Goal: Task Accomplishment & Management: Use online tool/utility

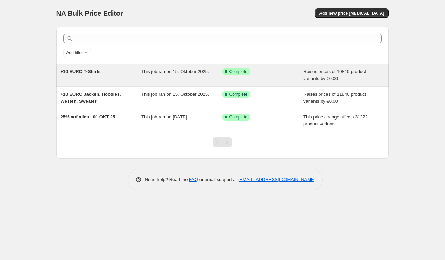
click at [95, 70] on span "+10 EURO T-Shirts" at bounding box center [80, 71] width 40 height 5
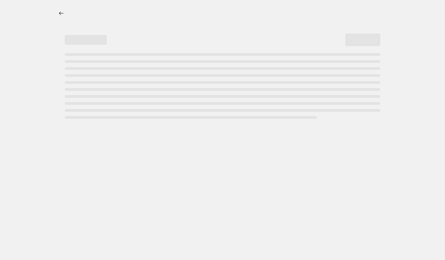
select select "by"
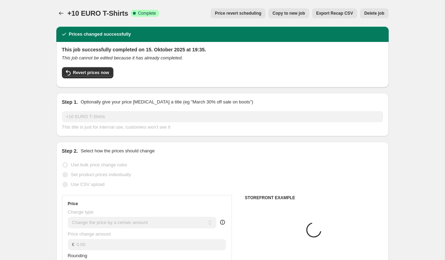
select select "collection"
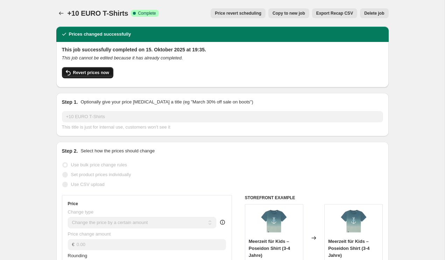
click at [95, 74] on span "Revert prices now" at bounding box center [91, 73] width 36 height 6
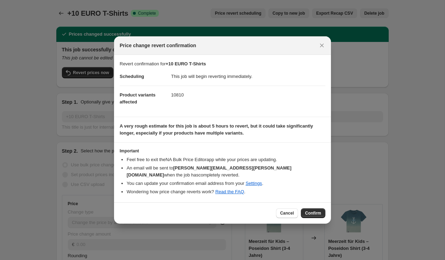
click at [185, 45] on span "Price change revert confirmation" at bounding box center [158, 45] width 77 height 7
copy div "Price change revert confirmation"
click at [314, 215] on span "Confirm" at bounding box center [313, 213] width 16 height 6
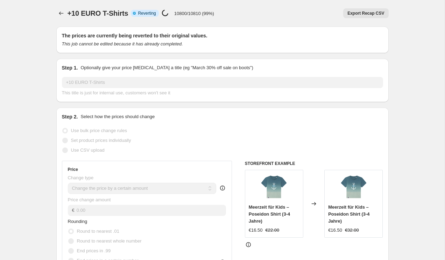
select select "by"
select select "collection"
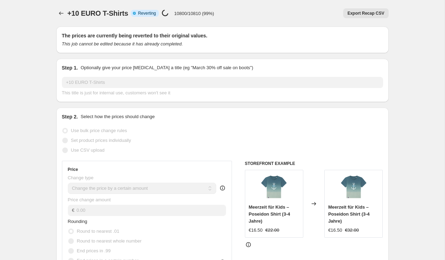
select select "collection"
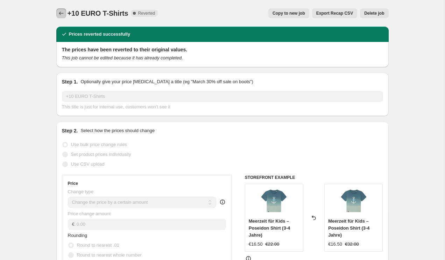
click at [58, 13] on icon "Price change jobs" at bounding box center [61, 13] width 7 height 7
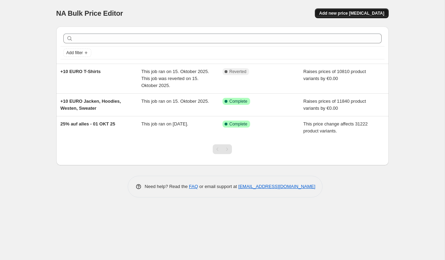
click at [341, 15] on span "Add new price [MEDICAL_DATA]" at bounding box center [351, 13] width 65 height 6
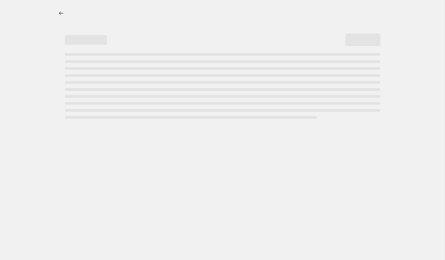
select select "percentage"
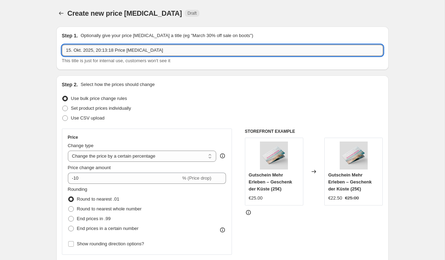
click at [85, 51] on input "15. Okt. 2025, 20:13:18 Price change job" at bounding box center [222, 50] width 321 height 11
type input "5"
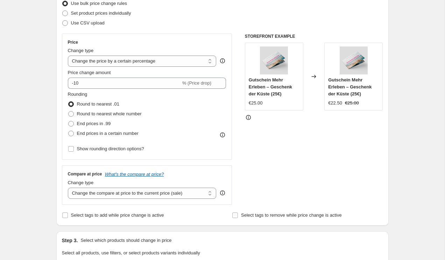
scroll to position [99, 0]
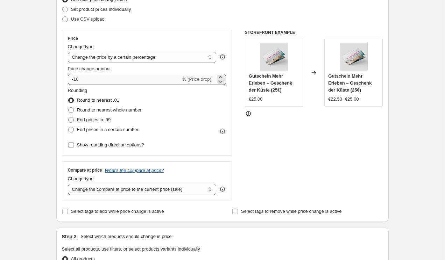
type input "+5 EURO"
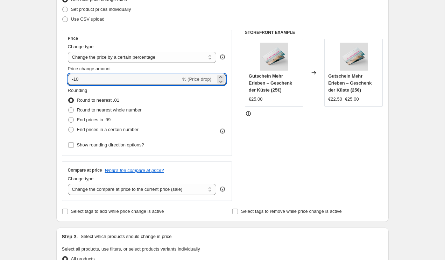
drag, startPoint x: 111, startPoint y: 80, endPoint x: 17, endPoint y: 79, distance: 93.7
click at [17, 79] on div "Create new price change job. This page is ready Create new price change job Dra…" at bounding box center [222, 250] width 444 height 699
type input "0"
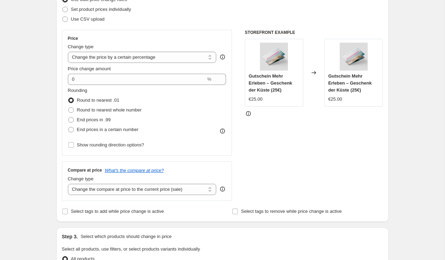
click at [148, 41] on div "Price" at bounding box center [147, 39] width 158 height 6
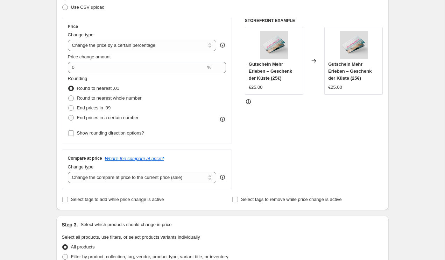
scroll to position [119, 0]
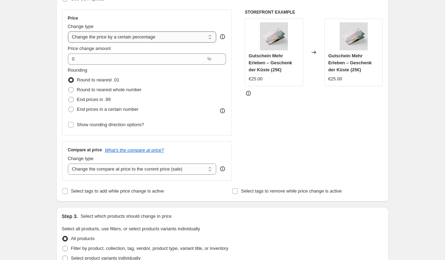
click at [146, 35] on select "Change the price to a certain amount Change the price by a certain amount Chang…" at bounding box center [142, 36] width 149 height 11
click at [68, 31] on select "Change the price to a certain amount Change the price by a certain amount Chang…" at bounding box center [142, 36] width 149 height 11
click at [154, 37] on select "Change the price to a certain amount Change the price by a certain amount Chang…" at bounding box center [142, 36] width 149 height 11
select select "by"
click at [68, 31] on select "Change the price to a certain amount Change the price by a certain amount Chang…" at bounding box center [142, 36] width 149 height 11
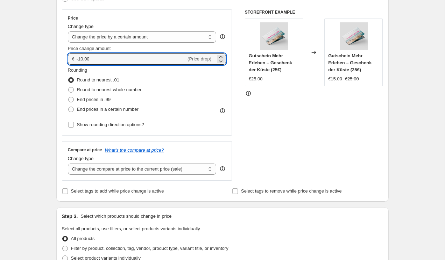
drag, startPoint x: 107, startPoint y: 59, endPoint x: 49, endPoint y: 59, distance: 58.4
click at [49, 59] on div "Create new price change job. This page is ready Create new price change job Dra…" at bounding box center [222, 230] width 349 height 699
type input "0.00"
click at [28, 59] on div "Create new price change job. This page is ready Create new price change job Dra…" at bounding box center [222, 230] width 444 height 699
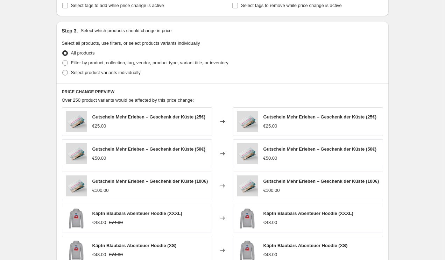
scroll to position [305, 0]
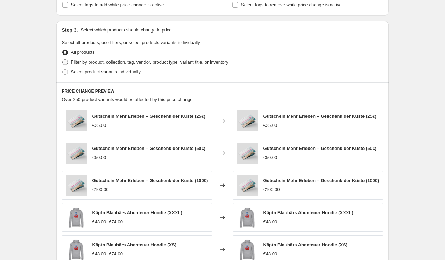
click at [78, 63] on span "Filter by product, collection, tag, vendor, product type, variant title, or inv…" at bounding box center [149, 61] width 157 height 5
click at [63, 60] on input "Filter by product, collection, tag, vendor, product type, variant title, or inv…" at bounding box center [62, 59] width 0 height 0
radio input "true"
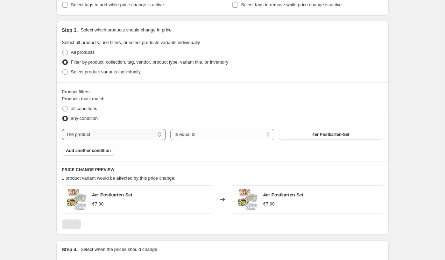
click at [103, 137] on select "The product The product's collection The product's tag The product's vendor The…" at bounding box center [114, 134] width 104 height 11
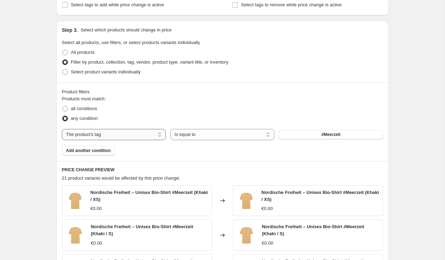
click at [110, 135] on select "The product The product's collection The product's tag The product's vendor The…" at bounding box center [114, 134] width 104 height 11
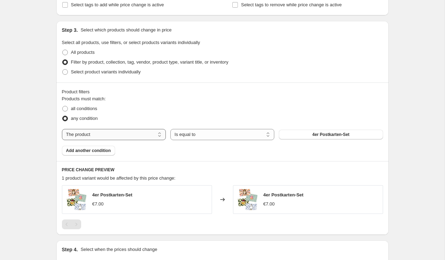
click at [129, 135] on select "The product The product's collection The product's tag The product's vendor The…" at bounding box center [114, 134] width 104 height 11
select select "collection"
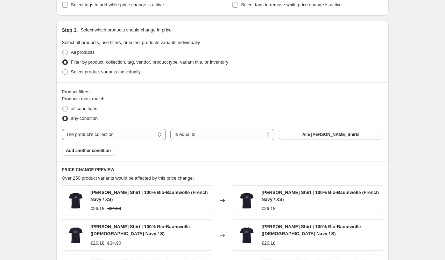
click at [319, 139] on div "The product The product's collection The product's tag The product's vendor The…" at bounding box center [222, 134] width 321 height 11
click at [318, 134] on span "Alle Herren Shirts" at bounding box center [330, 135] width 57 height 6
click at [106, 156] on div "Product filters Products must match: all conditions any condition The product T…" at bounding box center [222, 121] width 332 height 79
click at [103, 150] on span "Add another condition" at bounding box center [88, 151] width 45 height 6
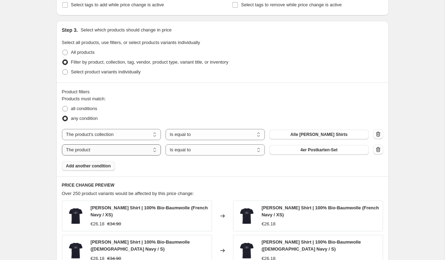
click at [120, 150] on select "The product The product's collection The product's tag The product's vendor The…" at bounding box center [111, 149] width 99 height 11
select select "collection"
click at [301, 151] on span "Alle Herren Shirts" at bounding box center [318, 150] width 57 height 6
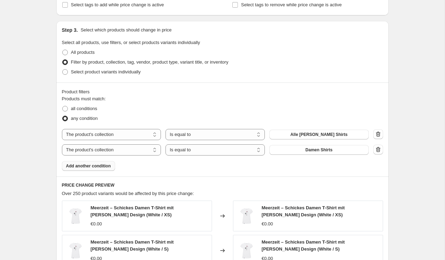
click at [109, 166] on span "Add another condition" at bounding box center [88, 166] width 45 height 6
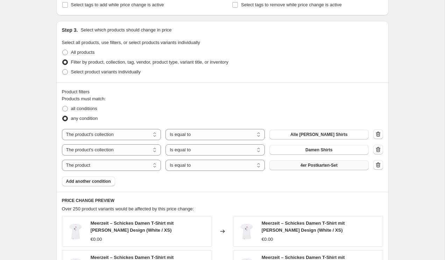
click at [310, 165] on span "4er Postkarten-Set" at bounding box center [318, 166] width 37 height 6
click at [95, 161] on select "The product The product's collection The product's tag The product's vendor The…" at bounding box center [111, 165] width 99 height 11
select select "collection"
click at [307, 163] on span "Alle Herren Shirts" at bounding box center [318, 166] width 57 height 6
click at [93, 180] on span "Add another condition" at bounding box center [88, 182] width 45 height 6
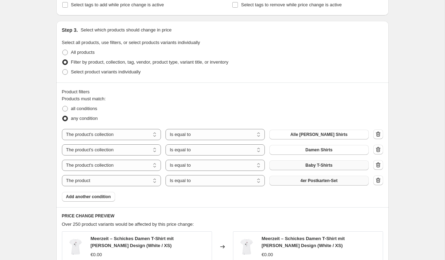
click at [330, 179] on span "4er Postkarten-Set" at bounding box center [318, 181] width 37 height 6
click at [132, 181] on select "The product The product's collection The product's tag The product's vendor The…" at bounding box center [111, 180] width 99 height 11
select select "collection"
click at [302, 180] on span "Alle Herren Shirts" at bounding box center [318, 181] width 57 height 6
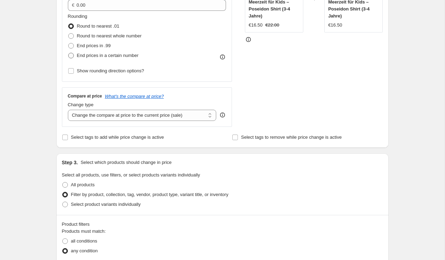
scroll to position [177, 0]
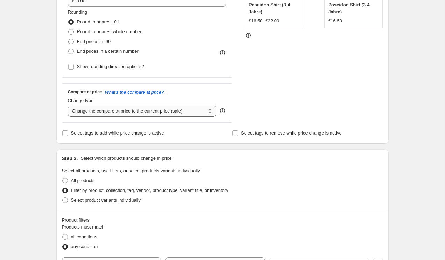
click at [118, 116] on select "Change the compare at price to the current price (sale) Change the compare at p…" at bounding box center [142, 111] width 149 height 11
select select "by"
click at [68, 106] on select "Change the compare at price to the current price (sale) Change the compare at p…" at bounding box center [142, 111] width 149 height 11
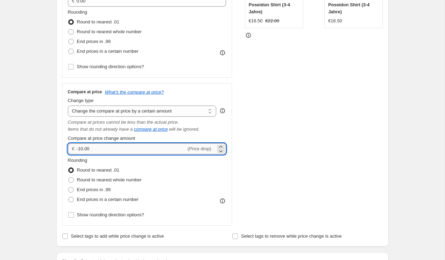
click at [84, 149] on input "-10.00" at bounding box center [131, 148] width 109 height 11
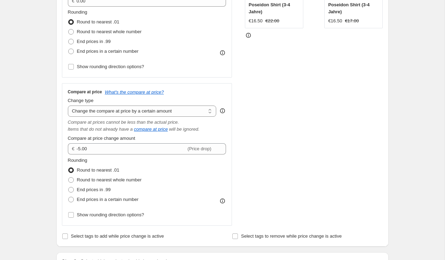
click at [247, 166] on div "STOREFRONT EXAMPLE Meerzeit für Kids – Poseidon Shirt (3-4 Jahre) €16.50 €22.00…" at bounding box center [314, 88] width 138 height 274
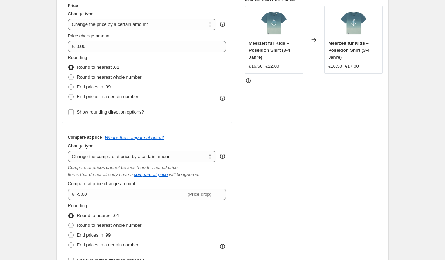
scroll to position [131, 0]
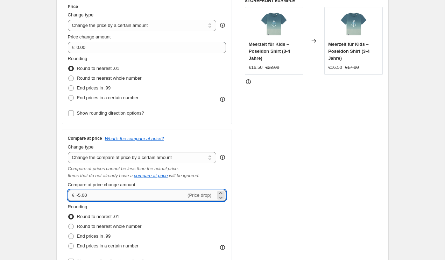
click at [79, 195] on input "-5.00" at bounding box center [131, 195] width 109 height 11
type input "5.00"
click at [292, 146] on div "STOREFRONT EXAMPLE Meerzeit für Kids – Poseidon Shirt (3-4 Jahre) €16.50 €22.00…" at bounding box center [314, 135] width 138 height 274
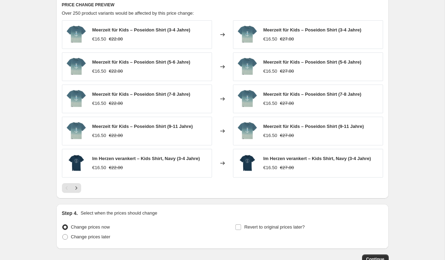
scroll to position [667, 0]
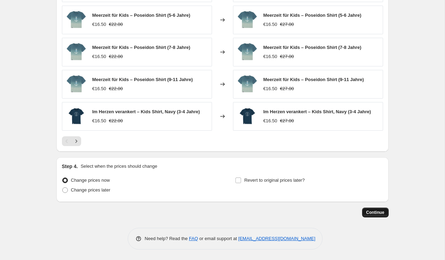
click at [373, 212] on span "Continue" at bounding box center [375, 213] width 18 height 6
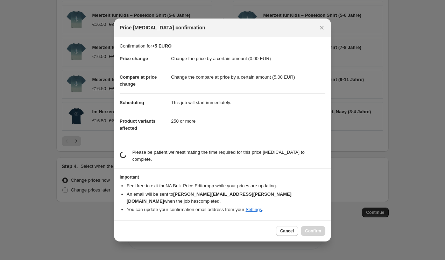
click at [287, 180] on h3 "Important" at bounding box center [223, 177] width 206 height 6
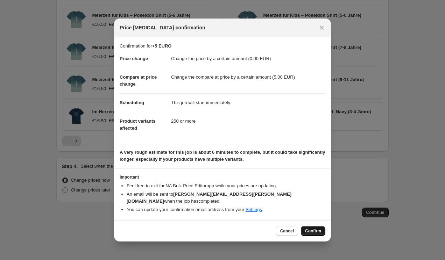
click at [307, 226] on button "Confirm" at bounding box center [313, 231] width 24 height 10
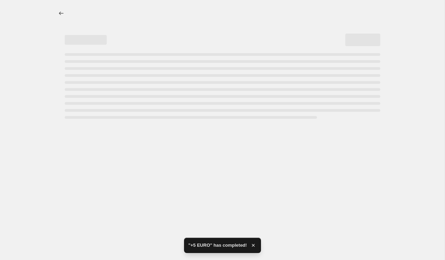
select select "by"
select select "collection"
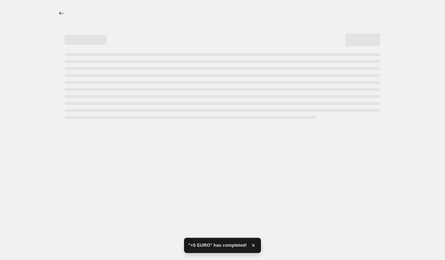
select select "collection"
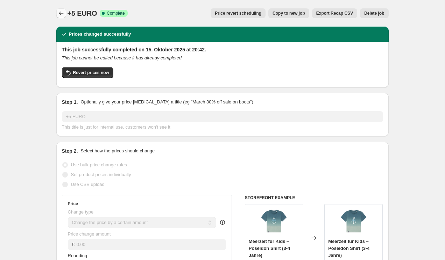
click at [63, 14] on icon "Price change jobs" at bounding box center [61, 13] width 7 height 7
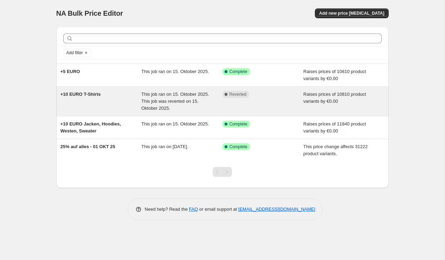
click at [120, 96] on div "+10 EURO T-Shirts" at bounding box center [100, 101] width 81 height 21
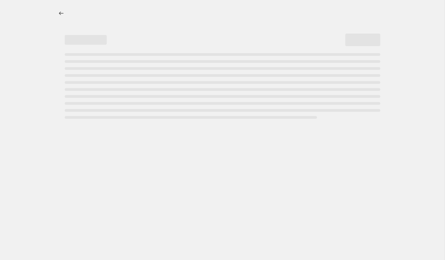
click at [50, 2] on div at bounding box center [222, 61] width 349 height 122
select select "by"
select select "collection"
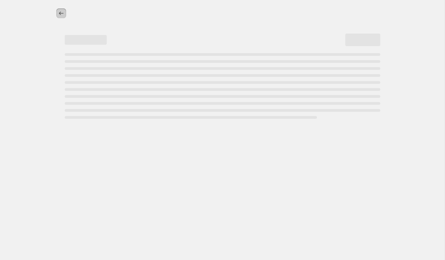
select select "collection"
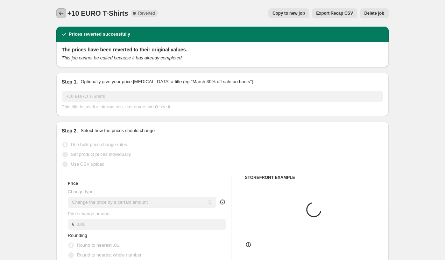
click at [60, 10] on icon "Price change jobs" at bounding box center [61, 13] width 7 height 7
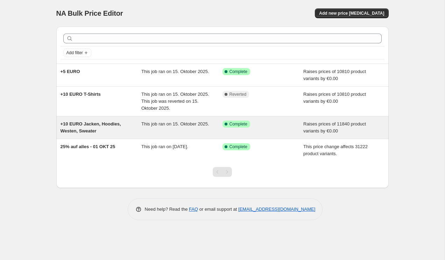
click at [111, 130] on div "+10 EURO Jacken, Hoodies, Westen, Sweater" at bounding box center [100, 128] width 81 height 14
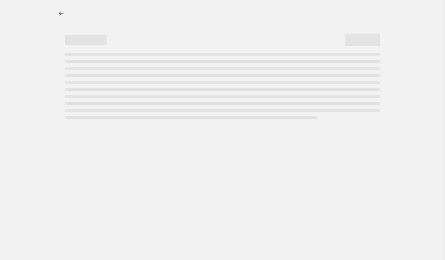
select select "by"
select select "collection"
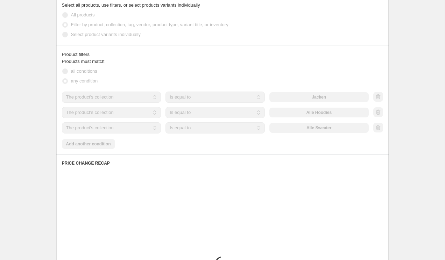
scroll to position [515, 0]
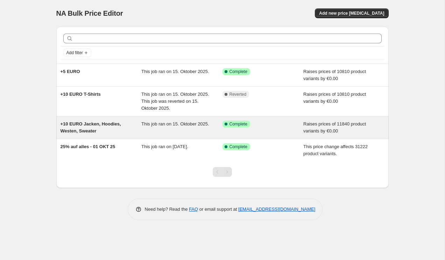
click at [115, 128] on div "+10 EURO Jacken, Hoodies, Westen, Sweater" at bounding box center [100, 128] width 81 height 14
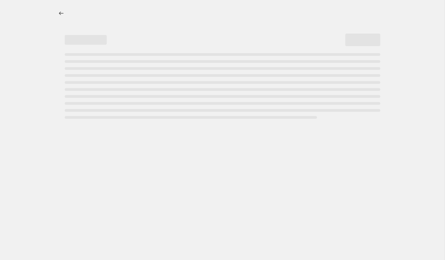
select select "by"
select select "collection"
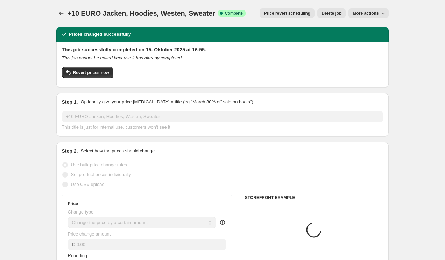
click at [381, 13] on icon "button" at bounding box center [382, 13] width 7 height 7
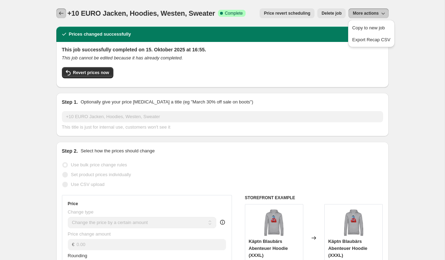
click at [61, 13] on icon "Price change jobs" at bounding box center [61, 13] width 7 height 7
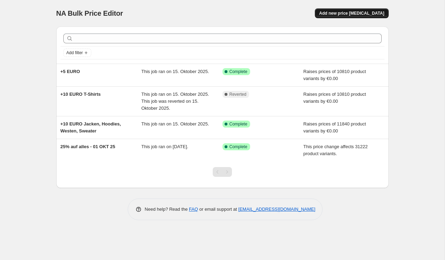
click at [348, 12] on span "Add new price [MEDICAL_DATA]" at bounding box center [351, 13] width 65 height 6
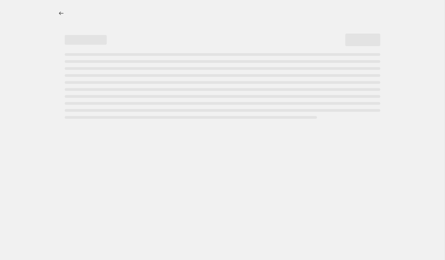
select select "percentage"
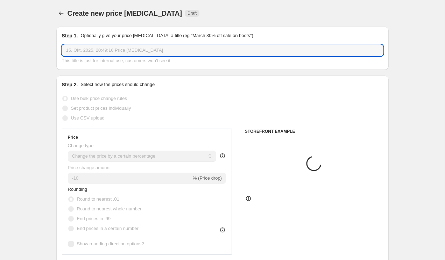
click at [92, 51] on input "15. Okt. 2025, 20:49:16 Price [MEDICAL_DATA]" at bounding box center [222, 50] width 321 height 11
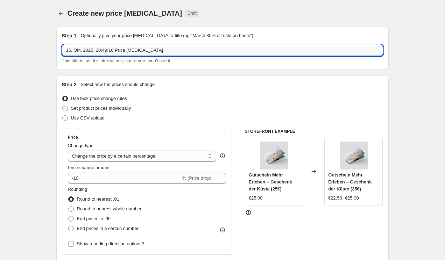
click at [92, 51] on input "15. Okt. 2025, 20:49:16 Price [MEDICAL_DATA]" at bounding box center [222, 50] width 321 height 11
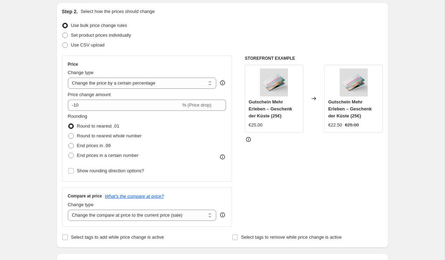
scroll to position [78, 0]
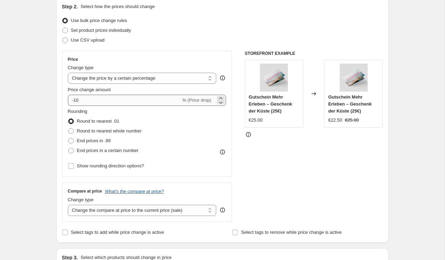
type input "+10 sweater"
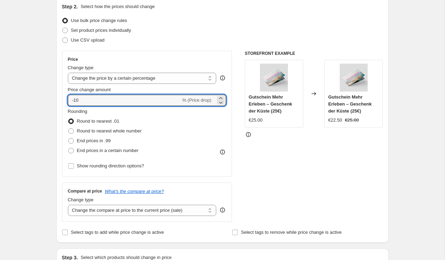
drag, startPoint x: 92, startPoint y: 100, endPoint x: 45, endPoint y: 100, distance: 46.8
type input "0"
click at [142, 74] on select "Change the price to a certain amount Change the price by a certain amount Chang…" at bounding box center [142, 78] width 149 height 11
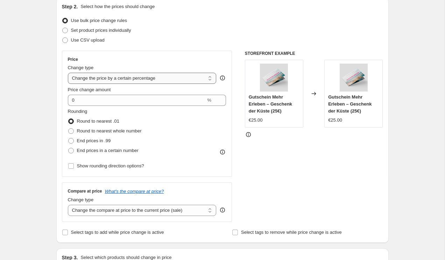
click at [68, 73] on select "Change the price to a certain amount Change the price by a certain amount Chang…" at bounding box center [142, 78] width 149 height 11
click at [138, 80] on select "Change the price to a certain amount Change the price by a certain amount Chang…" at bounding box center [142, 78] width 149 height 11
select select "by"
click at [68, 73] on select "Change the price to a certain amount Change the price by a certain amount Chang…" at bounding box center [142, 78] width 149 height 11
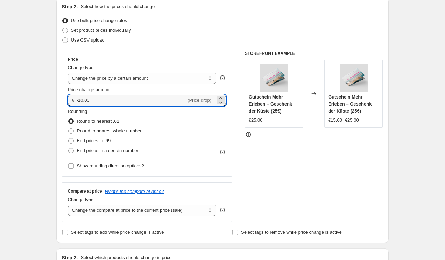
drag, startPoint x: 112, startPoint y: 99, endPoint x: 56, endPoint y: 99, distance: 56.6
click at [56, 99] on div "Step 1. Optionally give your price [MEDICAL_DATA] a title (eg "March 30% off sa…" at bounding box center [220, 260] width 338 height 635
type input "0.00"
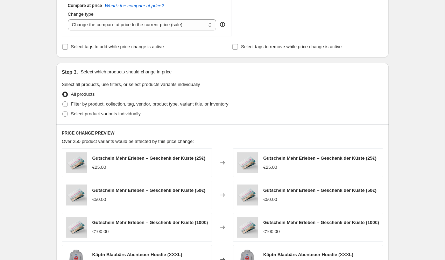
scroll to position [262, 0]
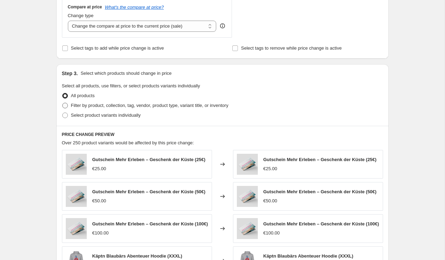
click at [77, 106] on span "Filter by product, collection, tag, vendor, product type, variant title, or inv…" at bounding box center [149, 105] width 157 height 5
click at [63, 103] on input "Filter by product, collection, tag, vendor, product type, variant title, or inv…" at bounding box center [62, 103] width 0 height 0
radio input "true"
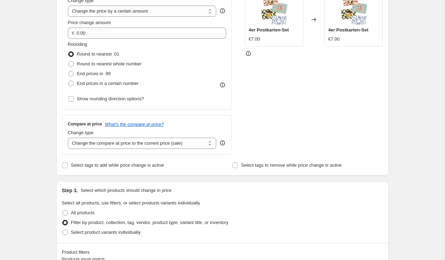
scroll to position [168, 0]
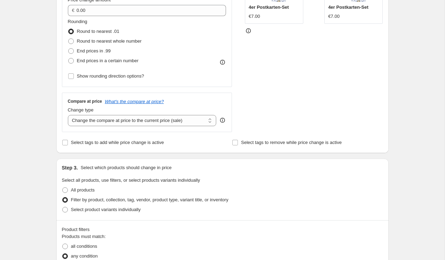
click at [99, 127] on div "Compare at price What's the compare at price? Change type Change the compare at…" at bounding box center [147, 112] width 170 height 39
click at [98, 122] on select "Change the compare at price to the current price (sale) Change the compare at p…" at bounding box center [142, 120] width 149 height 11
select select "by"
click at [68, 115] on select "Change the compare at price to the current price (sale) Change the compare at p…" at bounding box center [142, 120] width 149 height 11
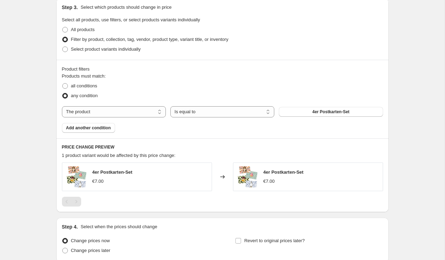
scroll to position [446, 0]
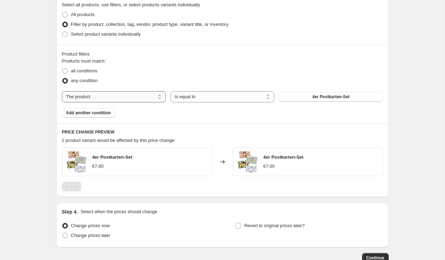
click at [133, 92] on select "The product The product's collection The product's tag The product's vendor The…" at bounding box center [114, 96] width 104 height 11
select select "collection"
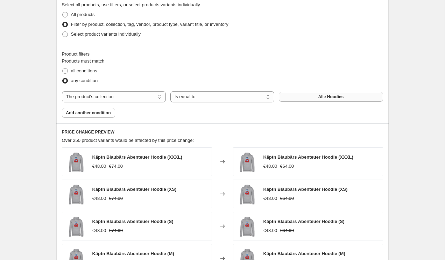
click at [326, 96] on span "Alle Hoodies" at bounding box center [331, 97] width 26 height 6
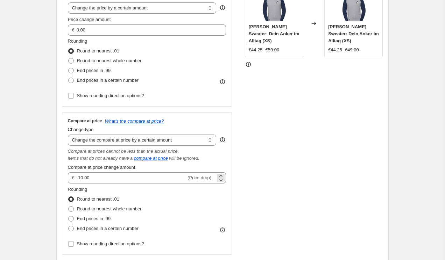
scroll to position [149, 0]
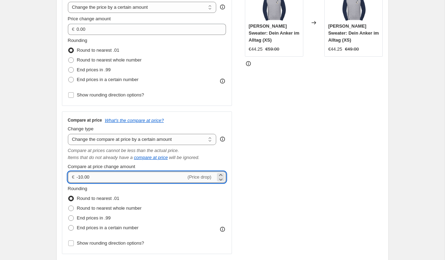
click at [80, 178] on input "-10.00" at bounding box center [131, 177] width 109 height 11
click at [235, 164] on div "Price Change type Change the price to a certain amount Change the price by a ce…" at bounding box center [222, 117] width 321 height 274
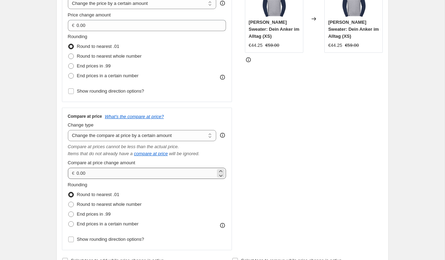
scroll to position [130, 0]
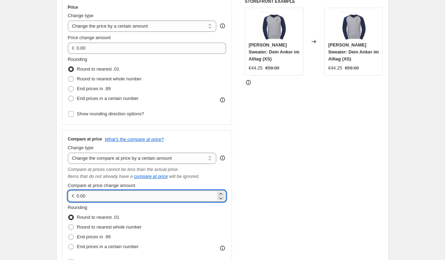
click at [85, 192] on input "0.00" at bounding box center [146, 195] width 139 height 11
type input "10.00"
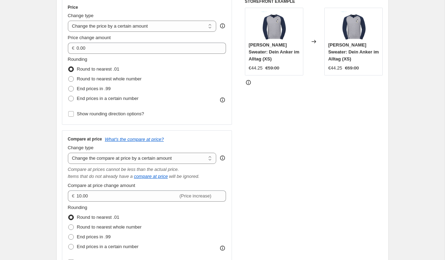
click at [312, 181] on div "STOREFRONT EXAMPLE [PERSON_NAME] Sweater: Dein Anker im Alltag (XS) €44.25 €59.…" at bounding box center [314, 136] width 138 height 274
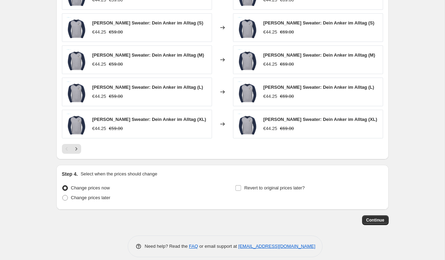
scroll to position [620, 0]
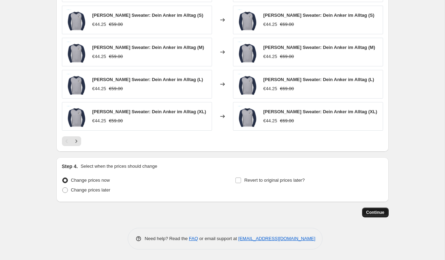
click at [377, 210] on span "Continue" at bounding box center [375, 213] width 18 height 6
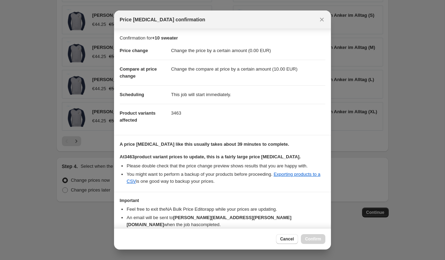
scroll to position [30, 0]
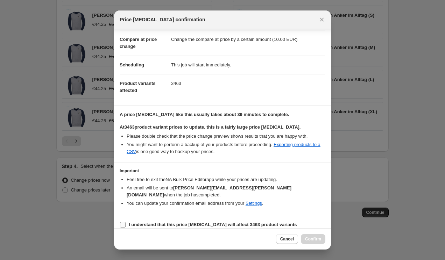
click at [150, 222] on b "I understand that this price [MEDICAL_DATA] will affect 3463 product variants" at bounding box center [213, 224] width 168 height 5
click at [125, 222] on input "I understand that this price [MEDICAL_DATA] will affect 3463 product variants" at bounding box center [123, 225] width 6 height 6
click at [150, 222] on b "I understand that this price [MEDICAL_DATA] will affect 3463 product variants" at bounding box center [213, 224] width 168 height 5
click at [125, 222] on input "I understand that this price [MEDICAL_DATA] will affect 3463 product variants" at bounding box center [123, 225] width 6 height 6
click at [124, 222] on input "I understand that this price [MEDICAL_DATA] will affect 3463 product variants" at bounding box center [123, 225] width 6 height 6
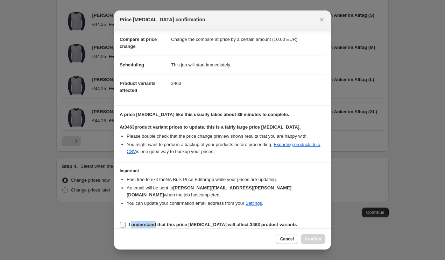
checkbox input "true"
click at [312, 241] on span "Confirm" at bounding box center [313, 239] width 16 height 6
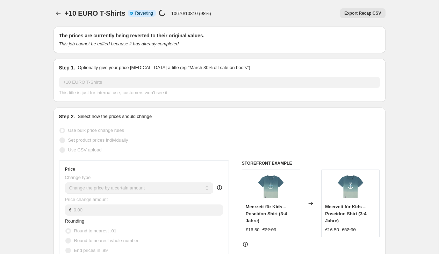
select select "by"
select select "collection"
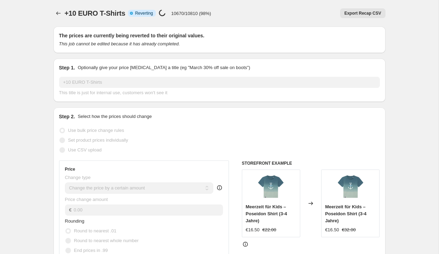
select select "collection"
